Goal: Task Accomplishment & Management: Manage account settings

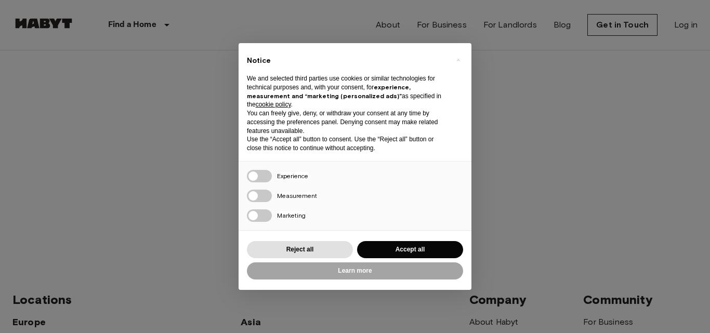
type input "**********"
click at [412, 249] on button "Accept all" at bounding box center [410, 249] width 106 height 17
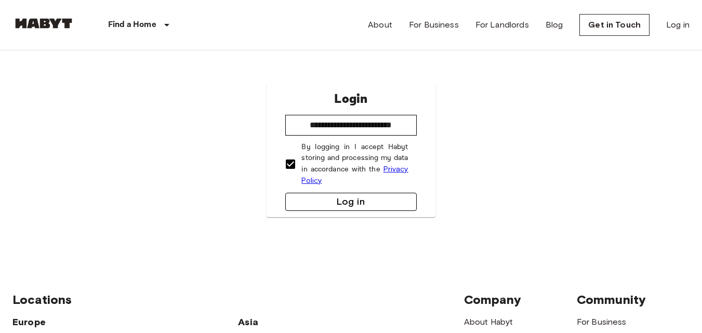
click at [344, 204] on button "Log in" at bounding box center [350, 202] width 131 height 18
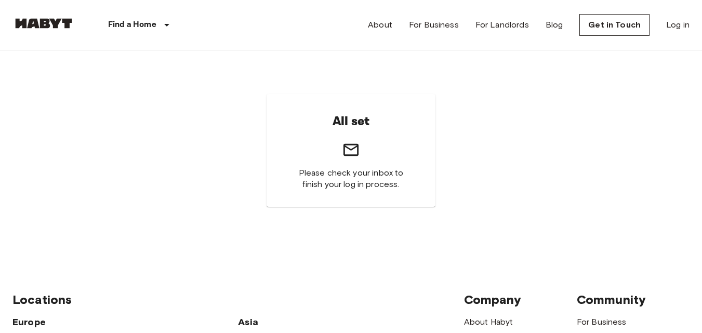
click at [354, 156] on icon at bounding box center [351, 150] width 18 height 18
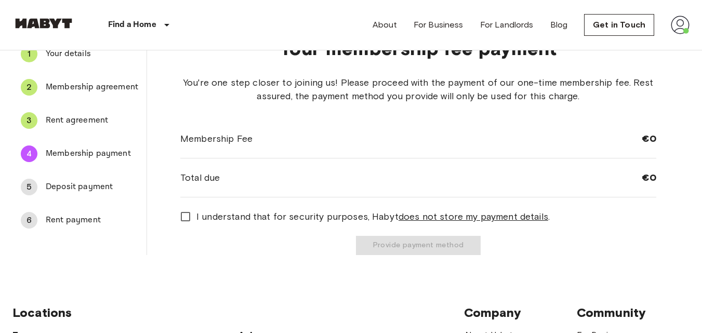
scroll to position [89, 0]
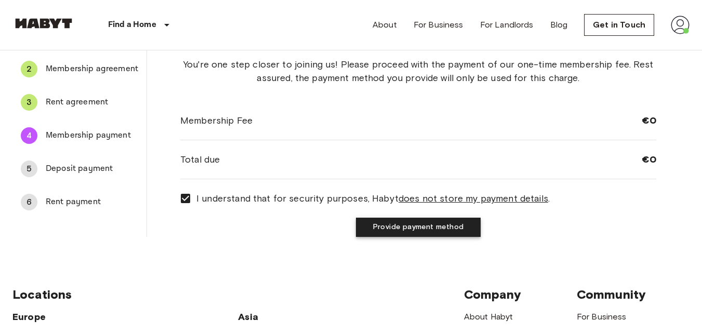
click at [401, 233] on button "Provide payment method" at bounding box center [418, 227] width 125 height 19
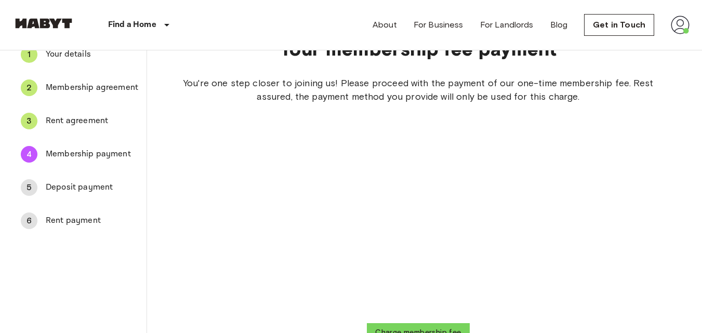
scroll to position [84, 0]
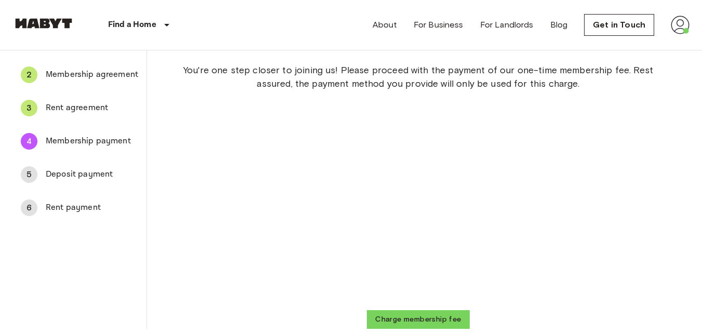
click at [71, 176] on span "Deposit payment" at bounding box center [92, 174] width 93 height 12
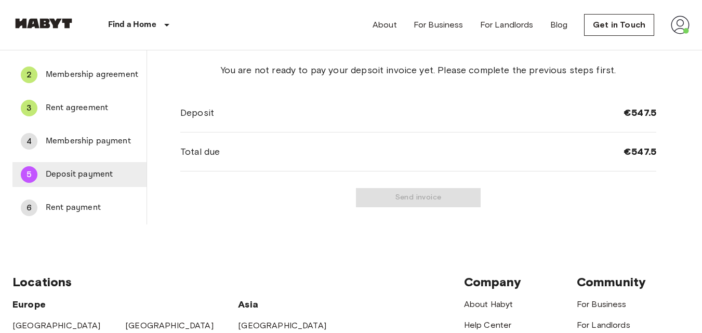
click at [71, 176] on span "Deposit payment" at bounding box center [92, 174] width 93 height 12
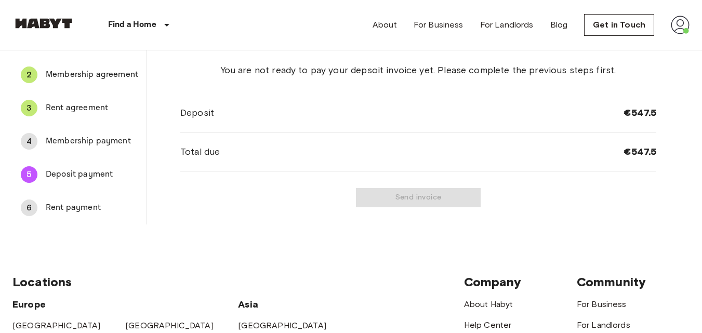
click at [60, 209] on span "Rent payment" at bounding box center [92, 208] width 93 height 12
